Goal: Navigation & Orientation: Go to known website

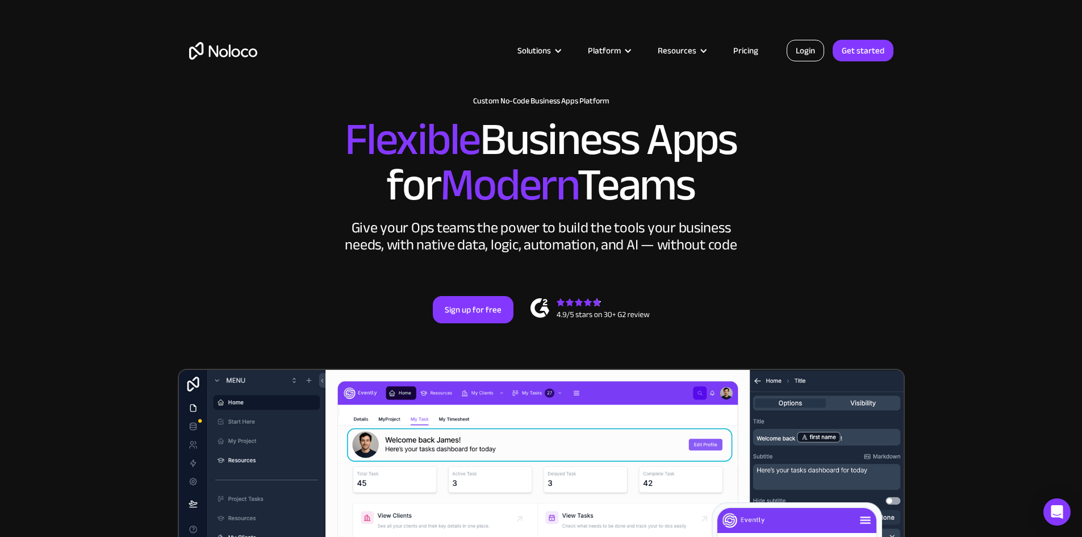
click at [799, 49] on link "Login" at bounding box center [805, 51] width 37 height 22
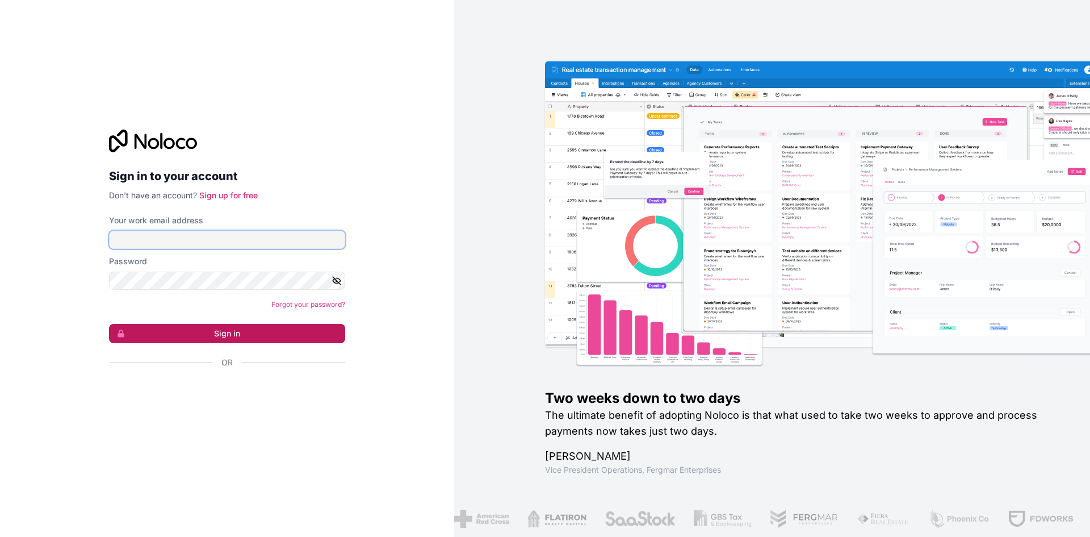
type input "[PERSON_NAME][EMAIL_ADDRESS][DOMAIN_NAME]"
click at [222, 336] on button "Sign in" at bounding box center [227, 333] width 236 height 19
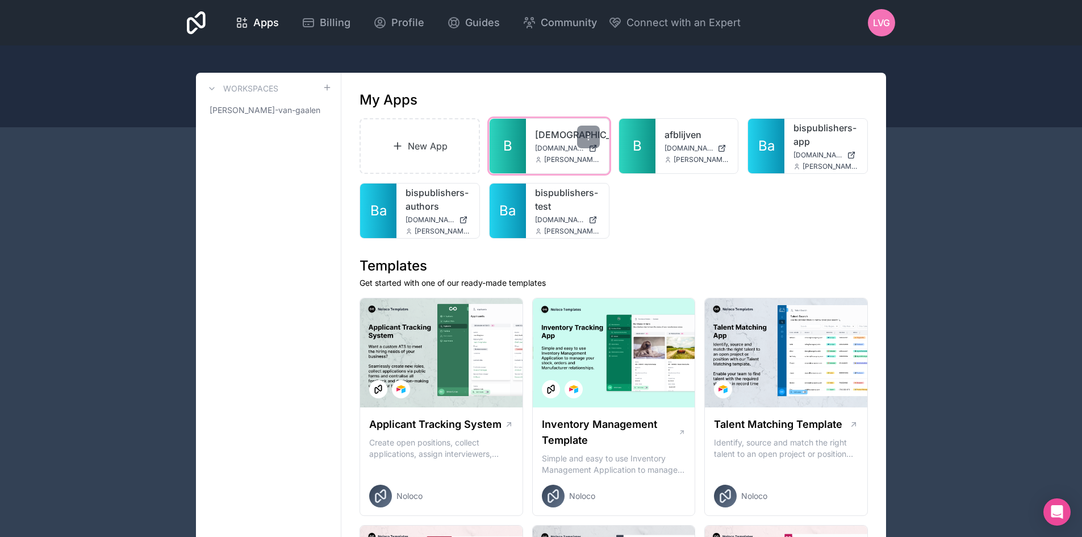
click at [516, 154] on link "B" at bounding box center [508, 146] width 36 height 55
